Goal: Navigation & Orientation: Go to known website

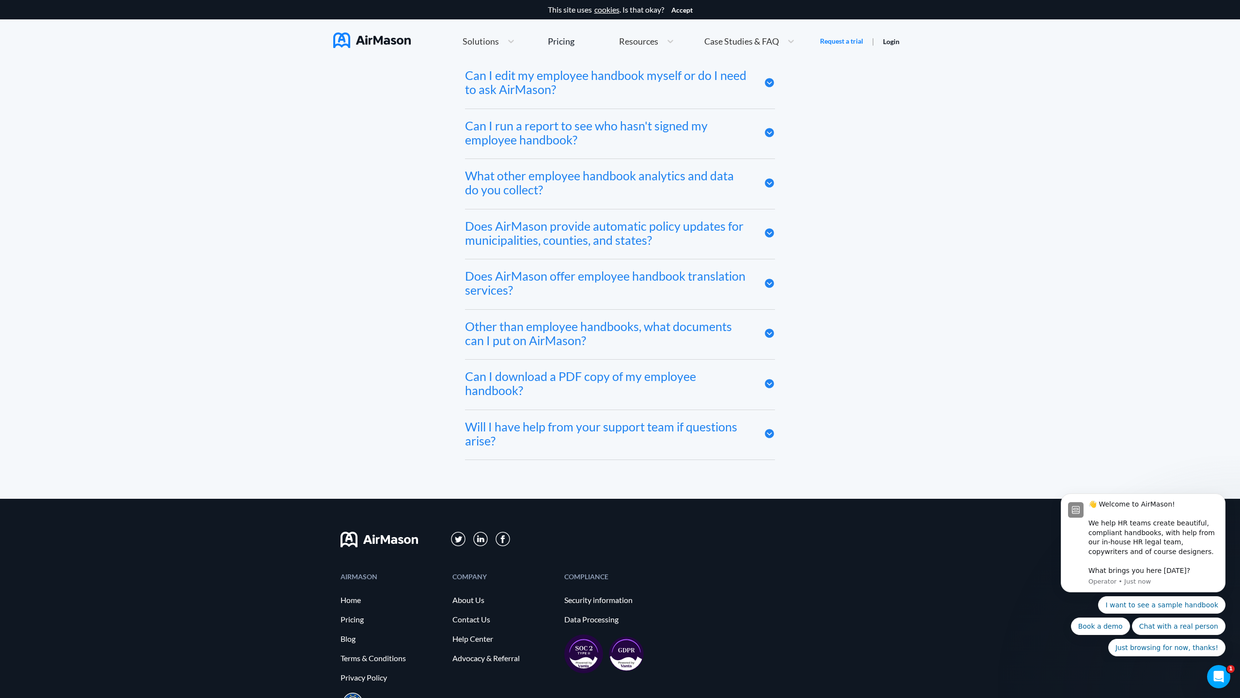
scroll to position [5323, 0]
